Goal: Communication & Community: Ask a question

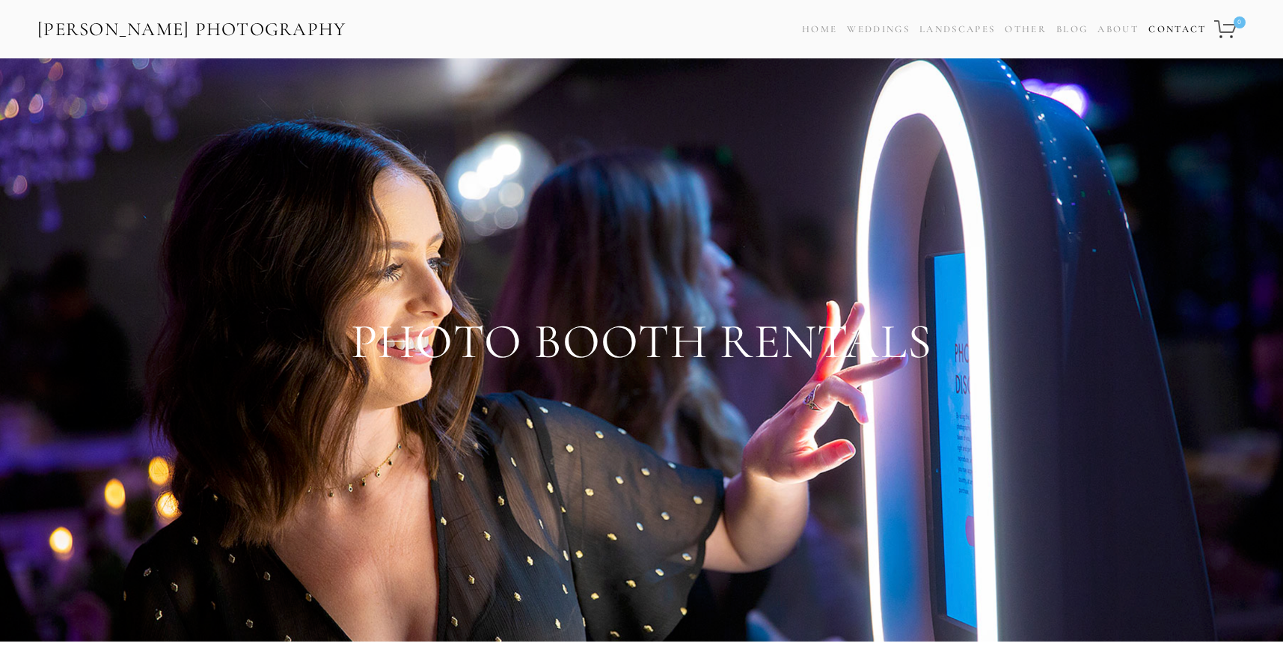
click at [1182, 34] on link "Contact" at bounding box center [1178, 30] width 58 height 22
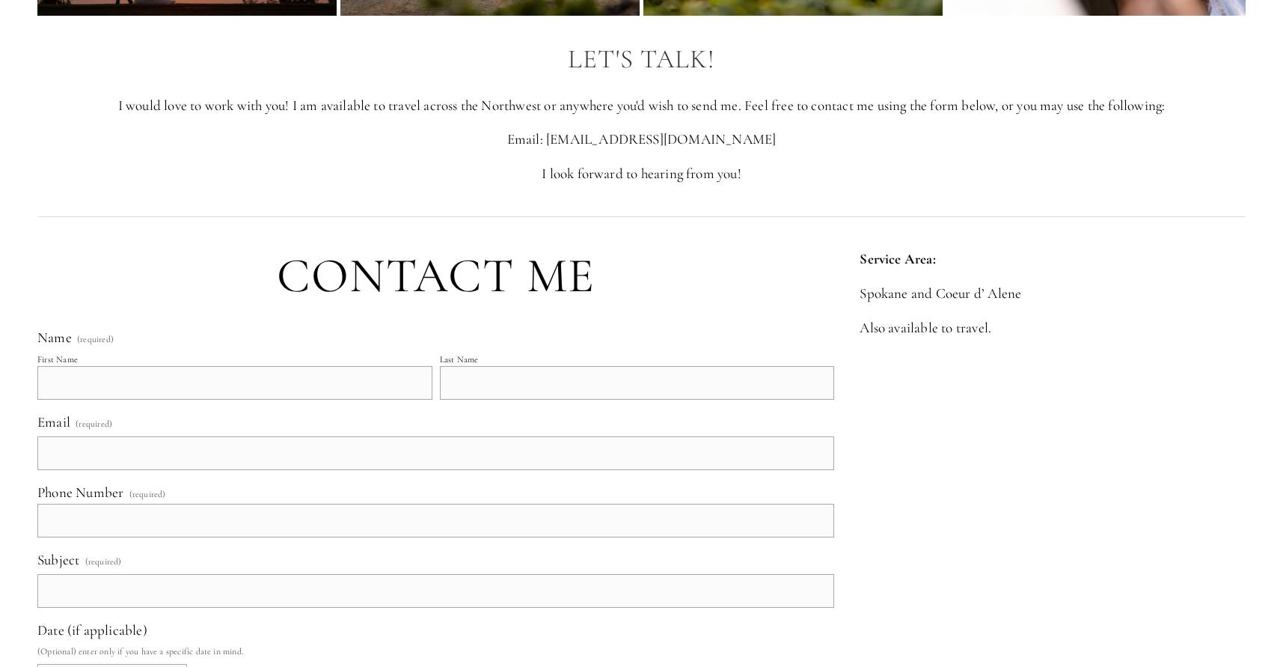
scroll to position [299, 0]
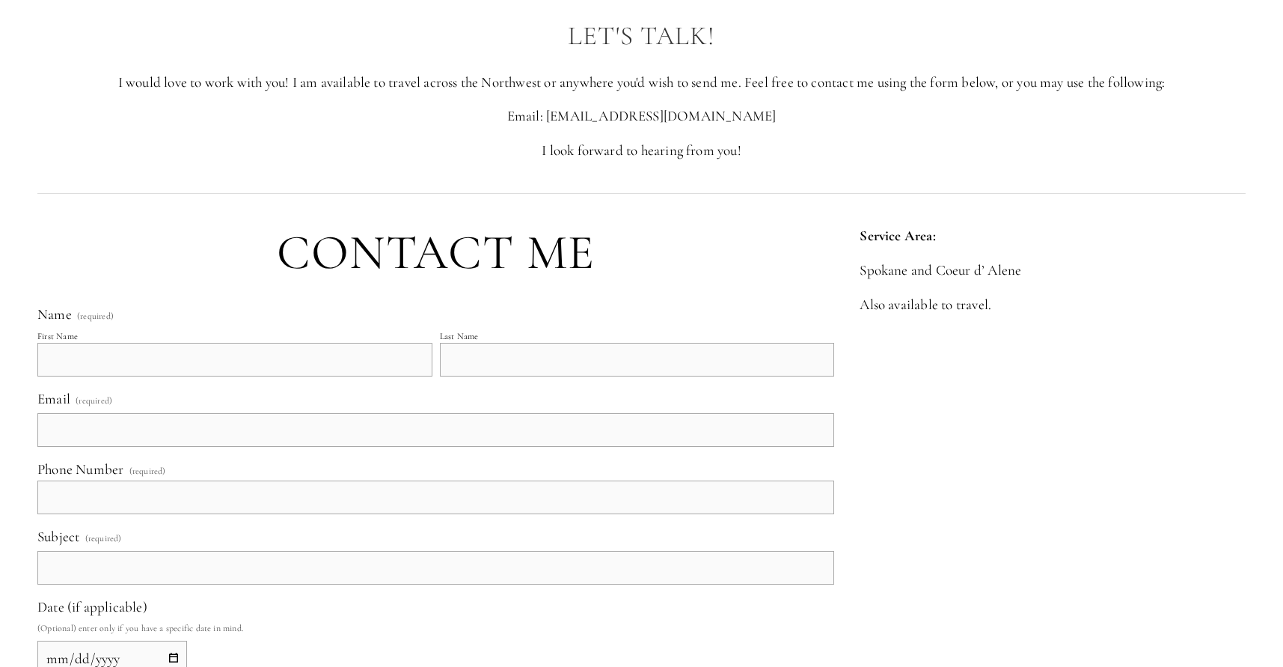
click at [255, 370] on input "First Name" at bounding box center [234, 360] width 395 height 34
type input "[PERSON_NAME]"
type input "[PERSON_NAME][EMAIL_ADDRESS][DOMAIN_NAME]"
type input "[PHONE_NUMBER]"
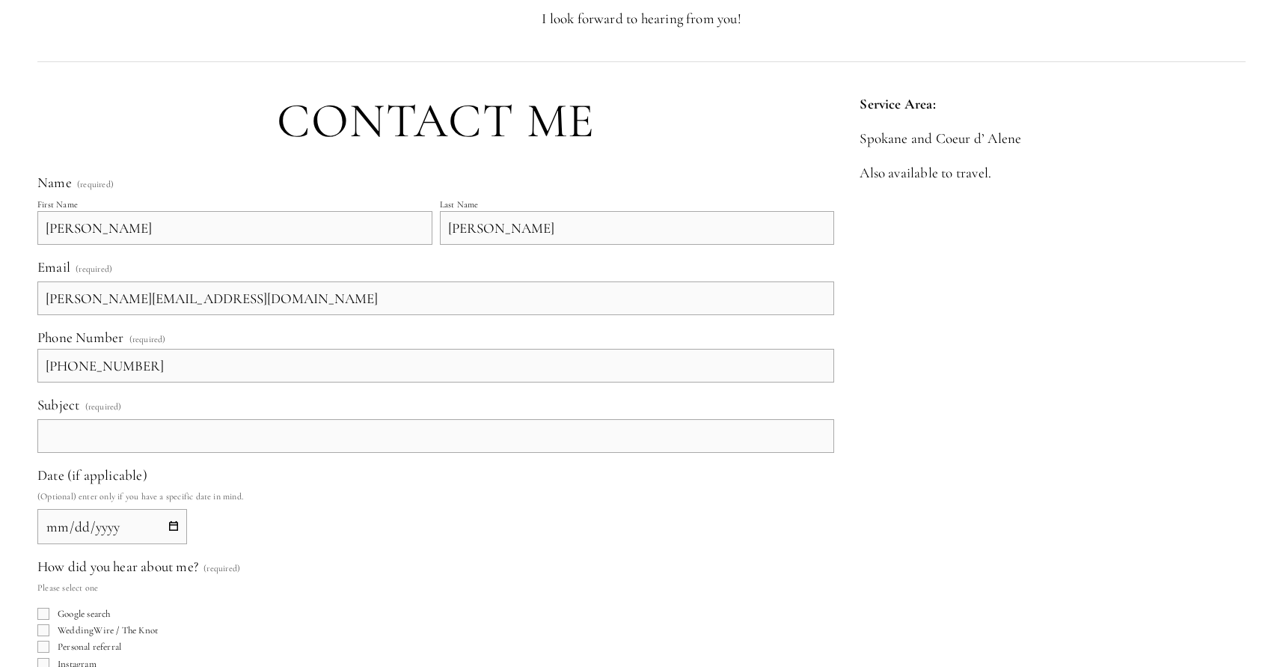
scroll to position [449, 0]
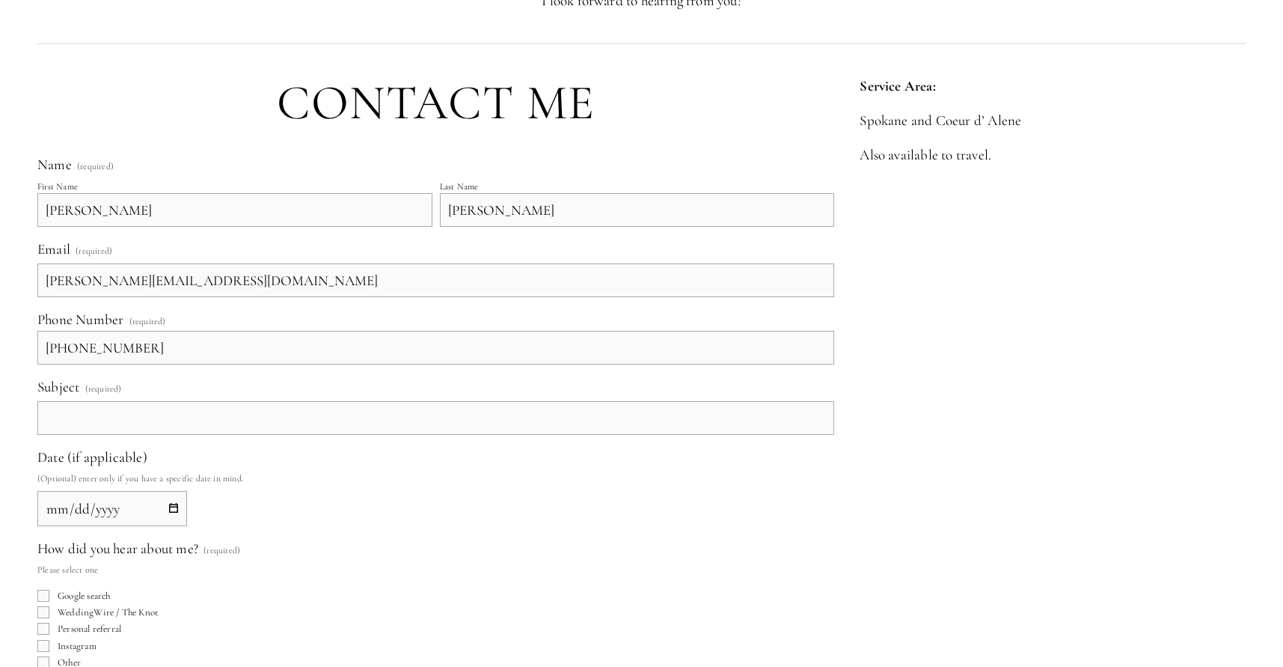
click at [191, 420] on input "Subject (required)" at bounding box center [435, 418] width 797 height 34
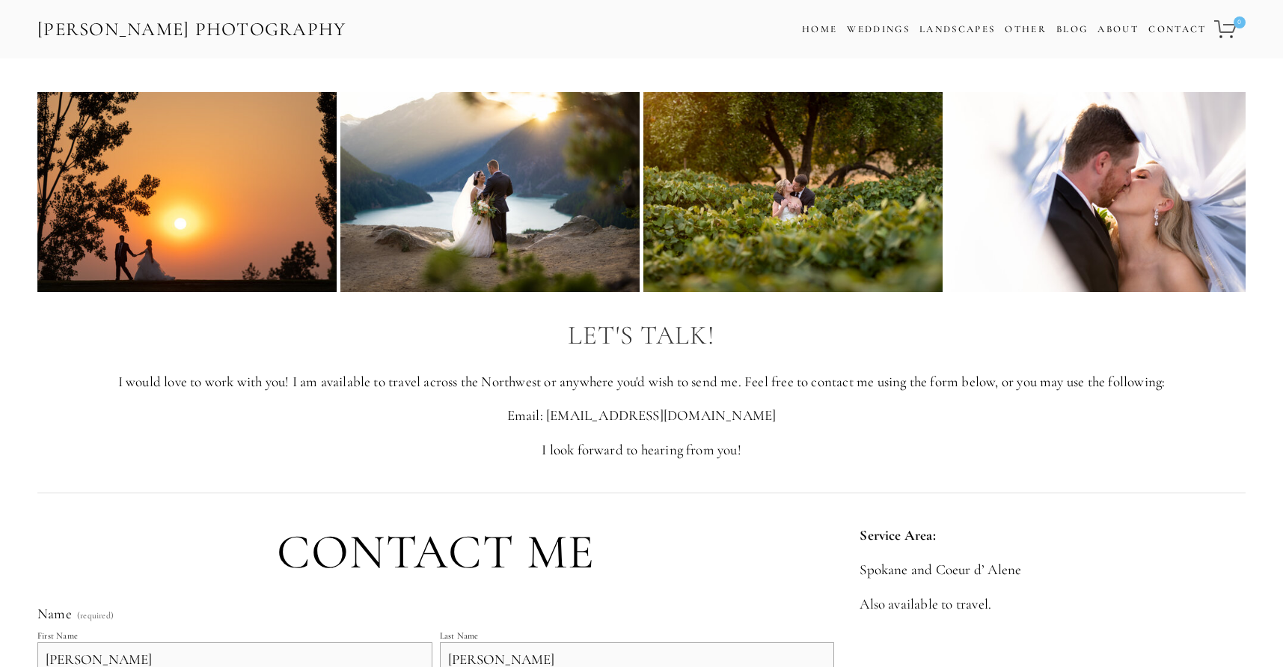
click at [193, 27] on link "[PERSON_NAME] Photography" at bounding box center [192, 30] width 312 height 34
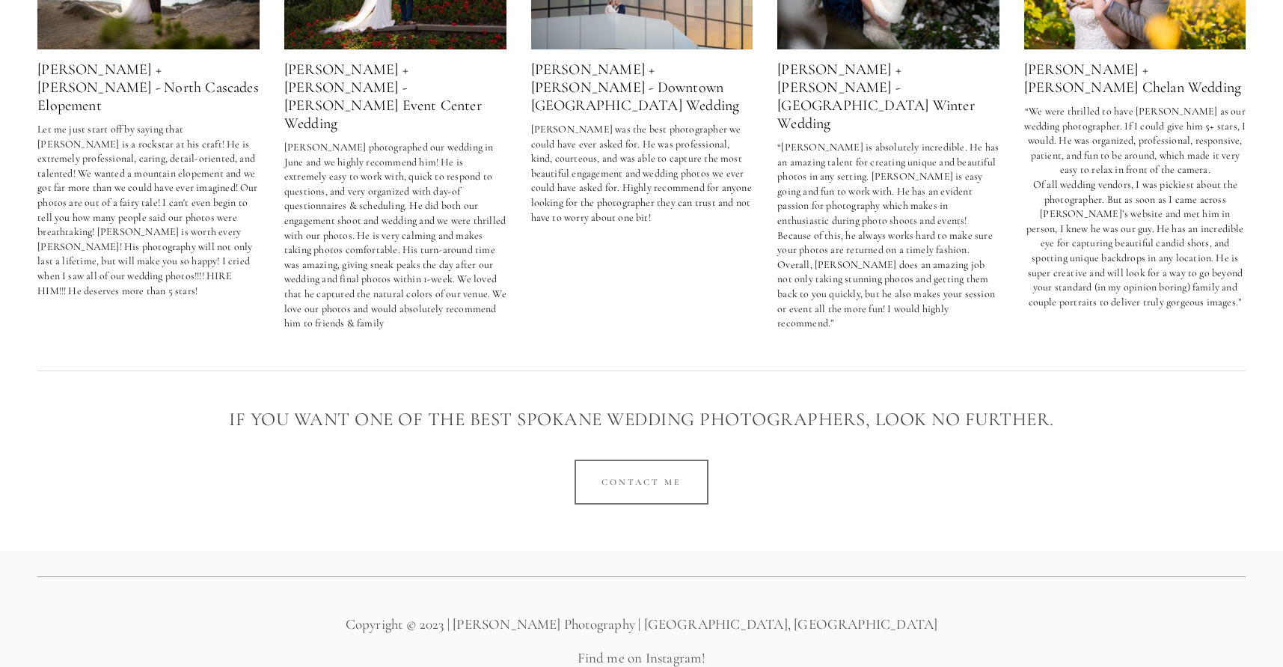
scroll to position [2947, 0]
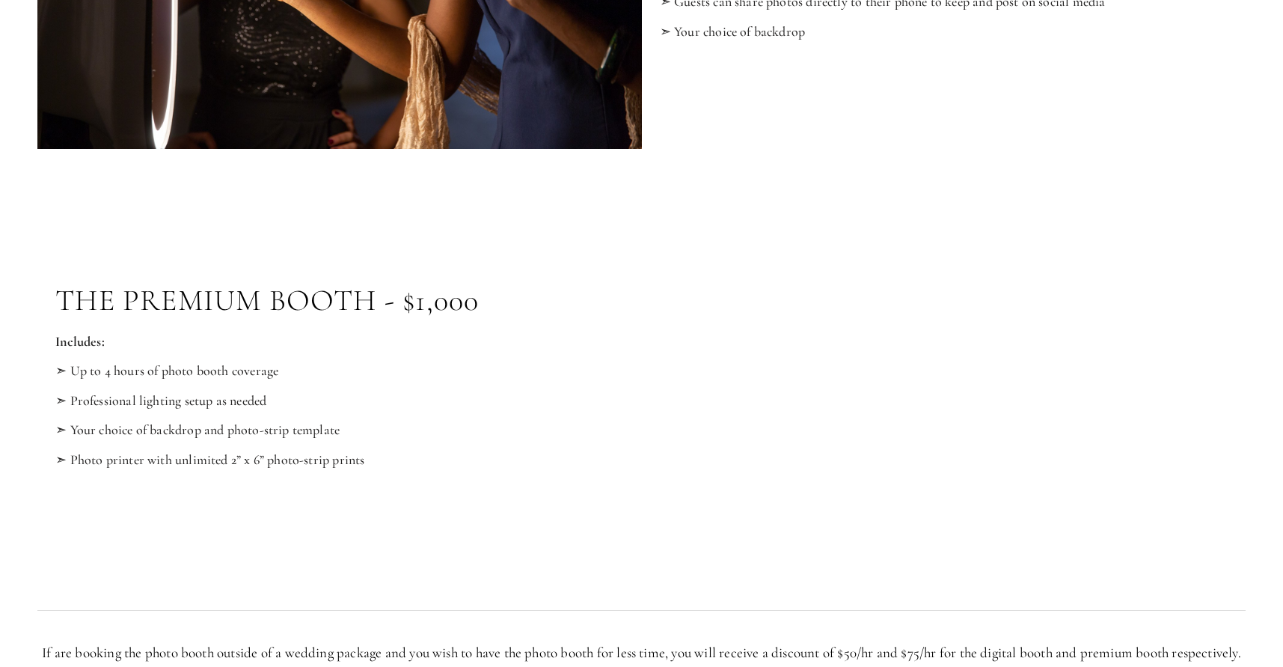
scroll to position [1572, 0]
